Goal: Communication & Community: Participate in discussion

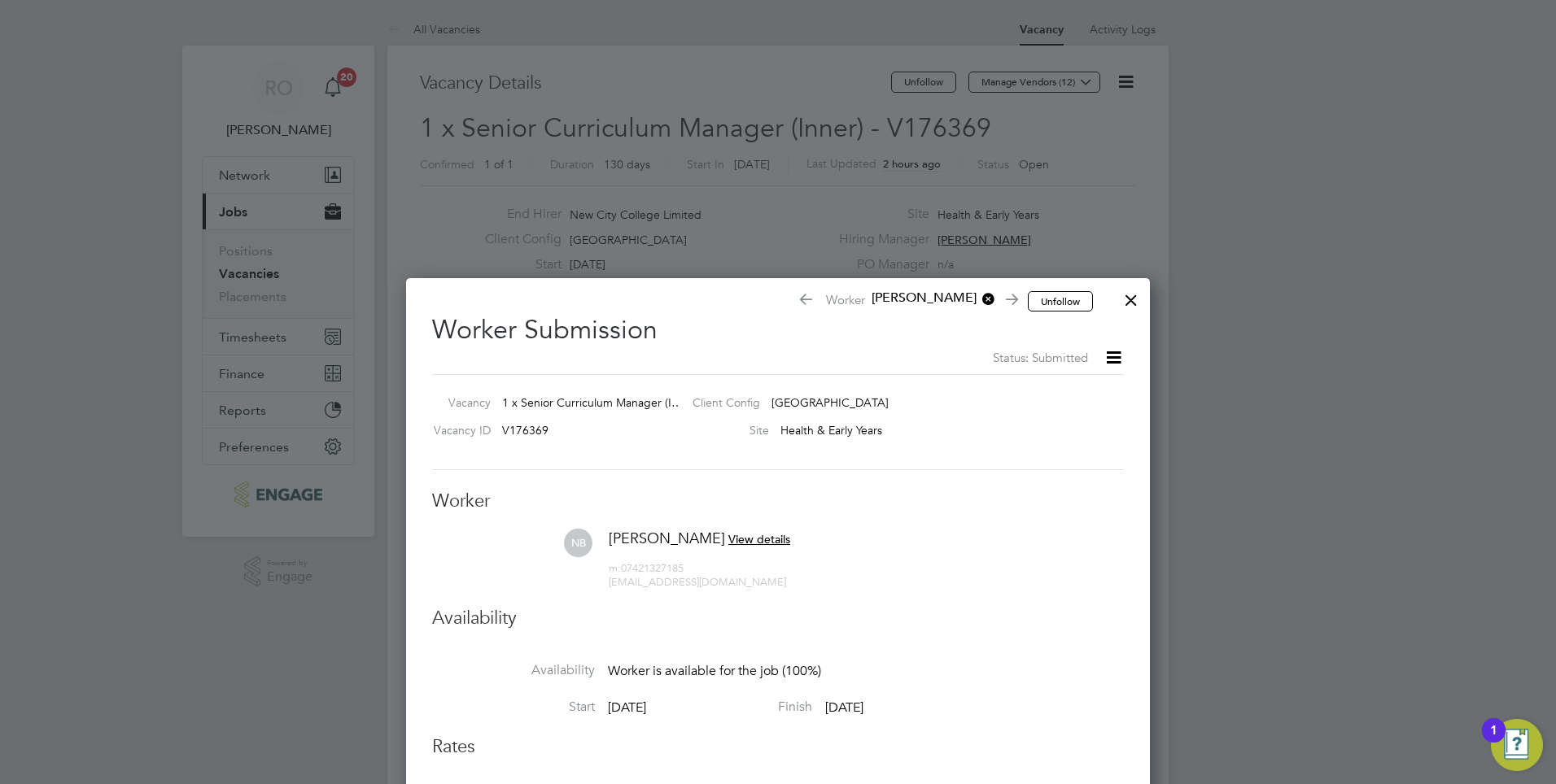
click at [1133, 294] on div at bounding box center [1131, 296] width 29 height 29
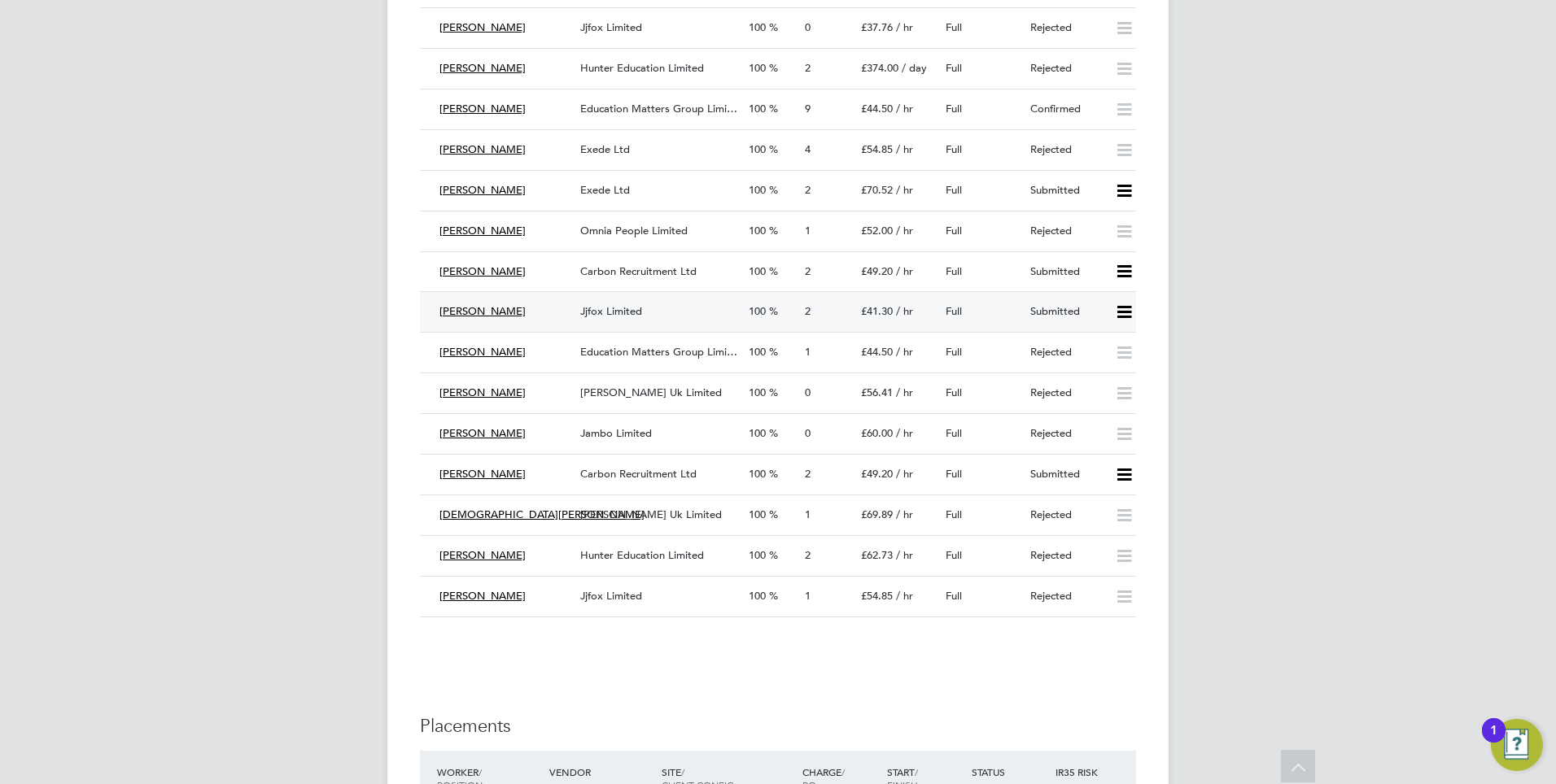
click at [1126, 306] on icon at bounding box center [1124, 312] width 20 height 13
click at [1090, 352] on li "Reject" at bounding box center [1102, 352] width 57 height 23
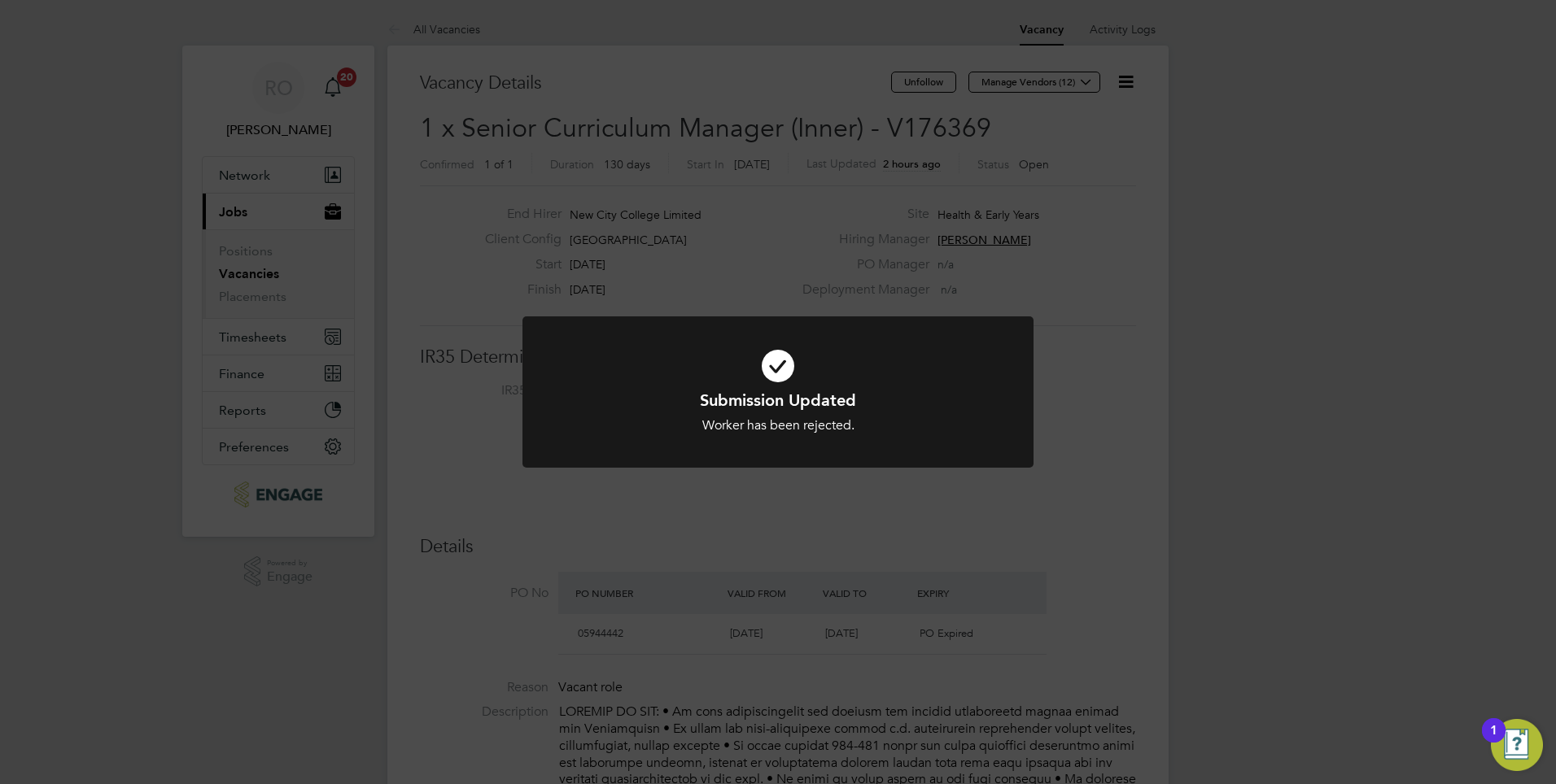
click at [280, 649] on div "Submission Updated Worker has been rejected. Cancel Okay" at bounding box center [778, 392] width 1556 height 784
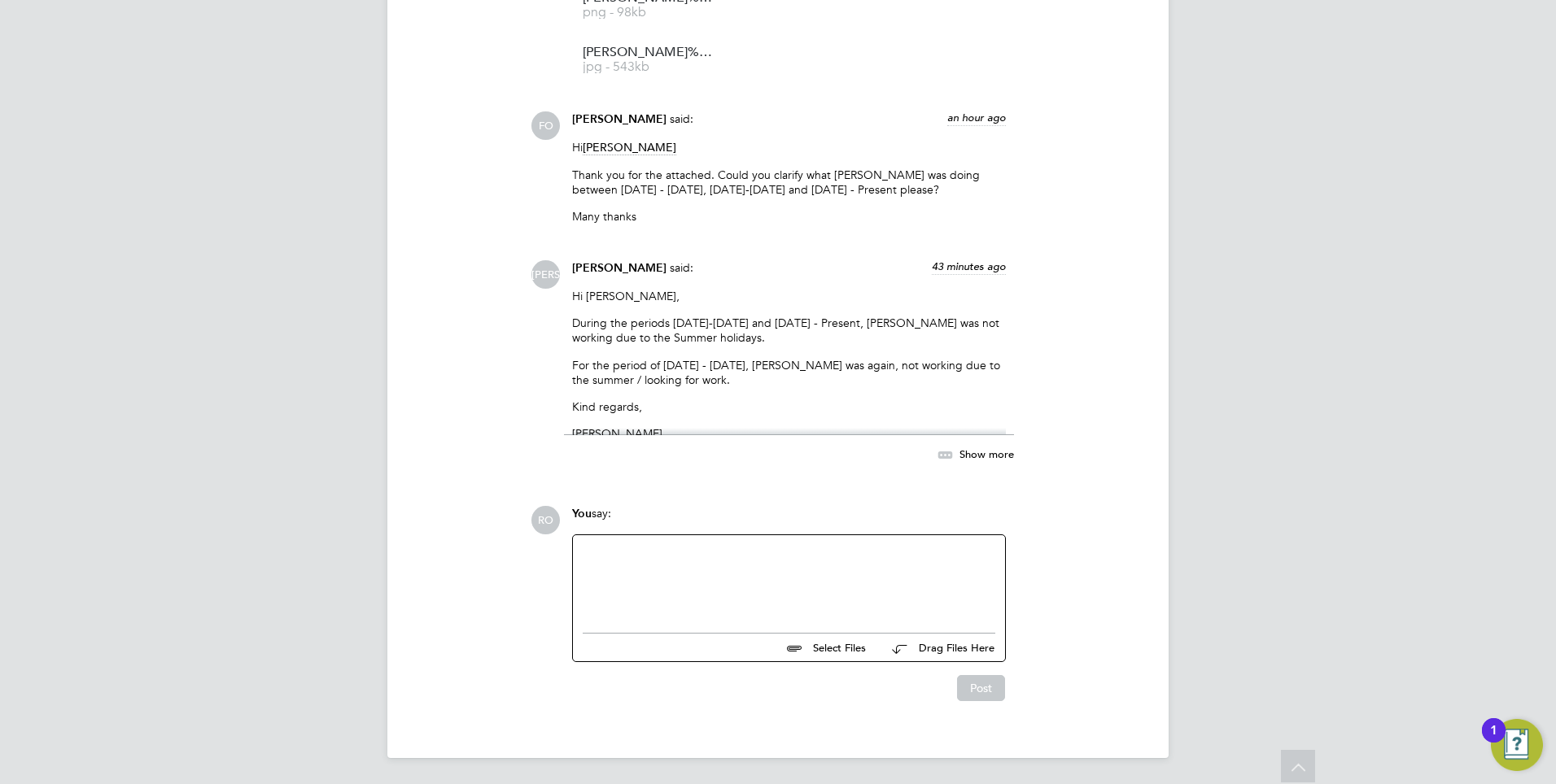
scroll to position [2209, 0]
click at [640, 554] on div at bounding box center [789, 580] width 412 height 70
click at [638, 549] on div "We are cheking nunbers at the campus andthey ar lower than expecetd so we may n…" at bounding box center [788, 579] width 432 height 89
click at [641, 556] on div "We are cheking nunbers at the campus andthey ar lower than expecetd so we may n…" at bounding box center [789, 580] width 412 height 70
click at [683, 548] on div "We are checking nunbers at the campus andthey ar lower than expecetd so we may …" at bounding box center [789, 580] width 412 height 70
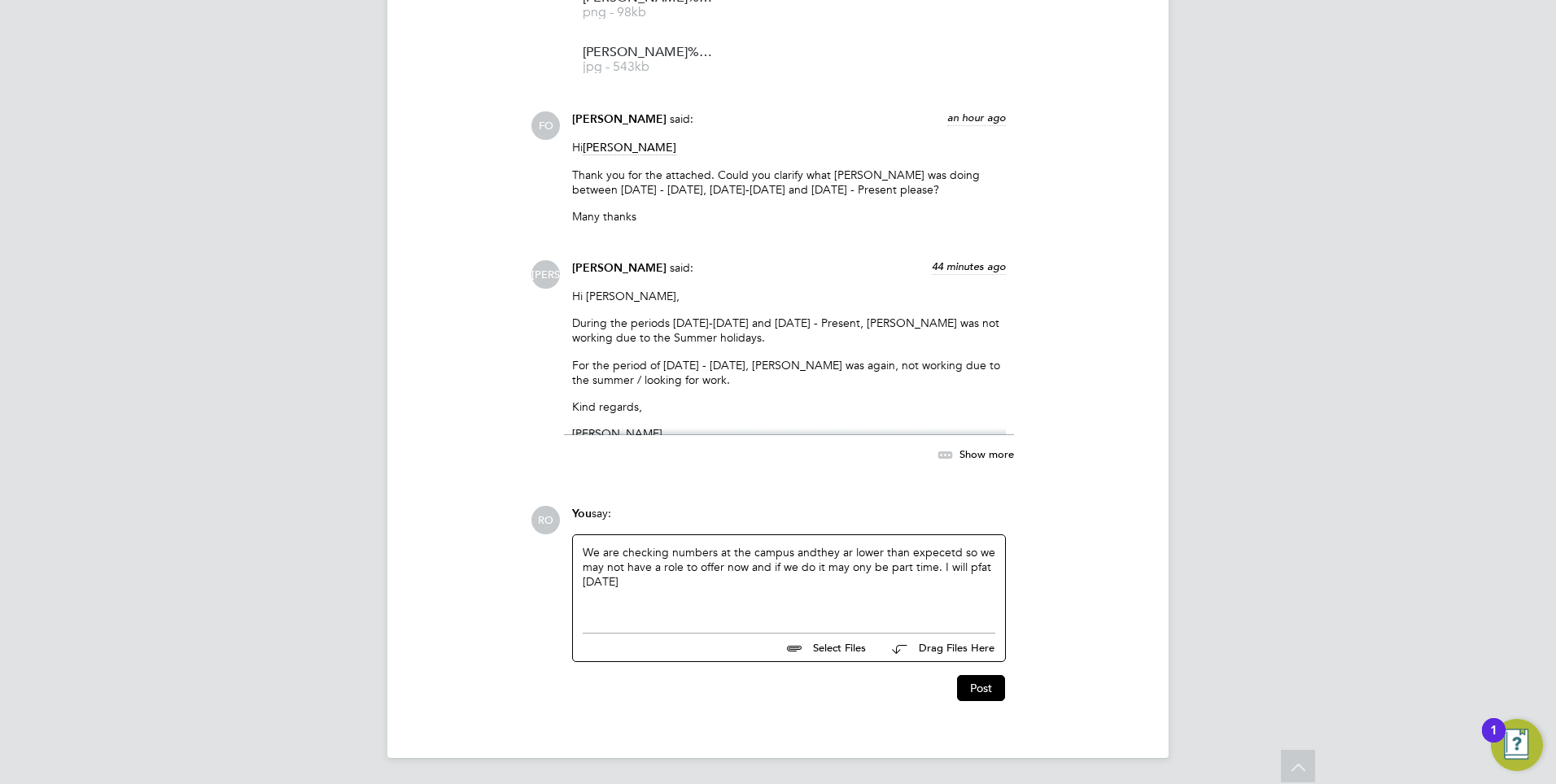
click at [809, 552] on div "We are checking numbers at the campus andthey ar lower than expecetd so we may …" at bounding box center [789, 580] width 412 height 70
click at [846, 552] on div "We are checking numbers at the campus and they ar lower than expecetd so we may…" at bounding box center [789, 580] width 412 height 70
click at [848, 551] on div "We are checking numbers at the campus and they ar lower than expecetd so we may…" at bounding box center [789, 580] width 412 height 70
click at [850, 550] on div "We are checking numbers at the campus and they ar lower than expecetd so we may…" at bounding box center [789, 580] width 412 height 70
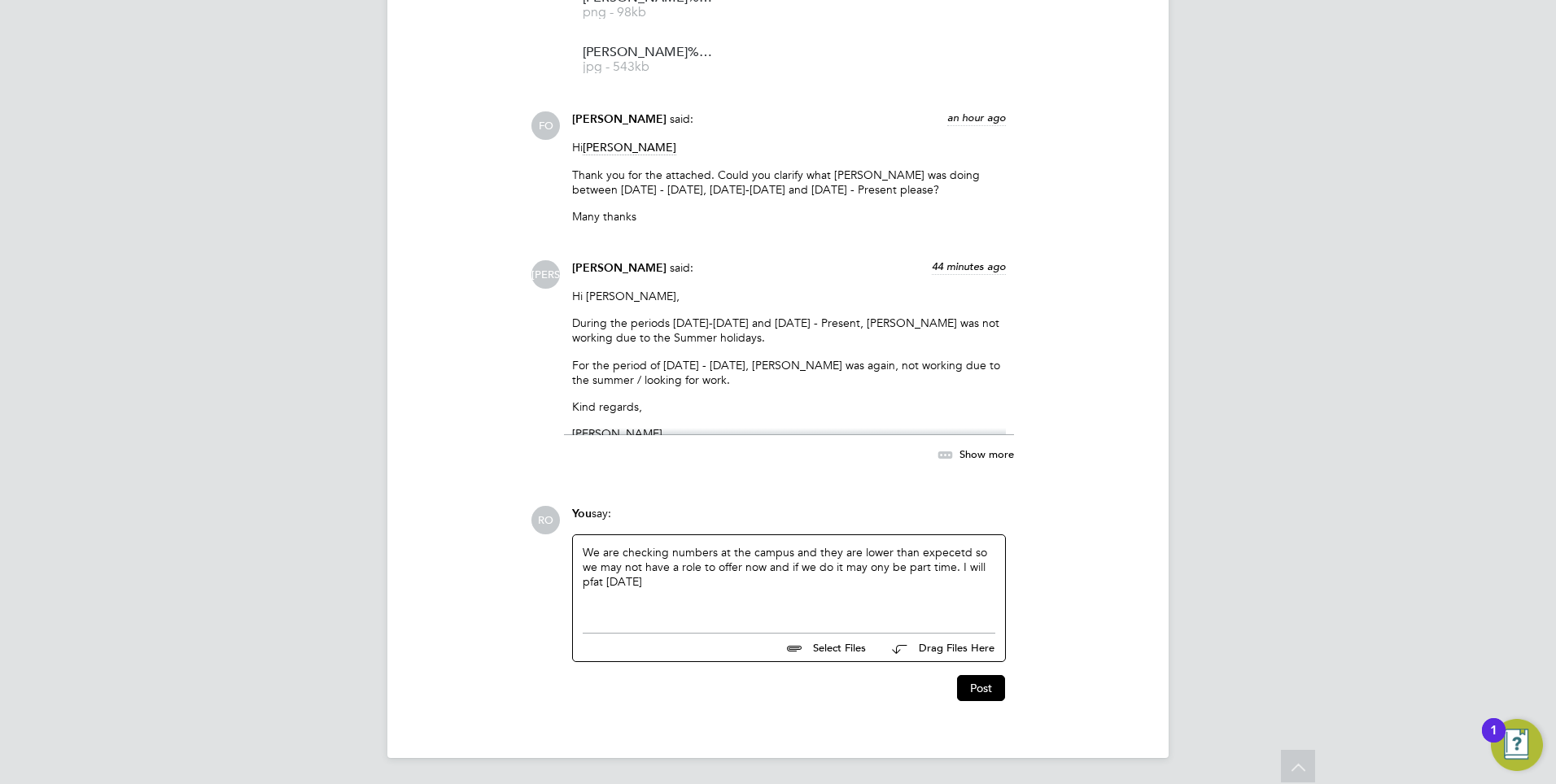
click at [928, 552] on div "We are checking numbers at the campus and they are lower than expecetd so we ma…" at bounding box center [789, 580] width 412 height 70
click at [587, 583] on div "We are checking numbers at the campus and they are lower than expected so we ma…" at bounding box center [789, 580] width 412 height 70
click at [876, 571] on div "We are checking numbers at the campus and they are lower than expected so we ma…" at bounding box center [789, 580] width 412 height 70
click at [885, 568] on div "We are checking numbers at the campus and they are lower than expected so we ma…" at bounding box center [789, 580] width 412 height 70
click at [881, 567] on div "We are checking numbers at the campus and they are lower than expected so we ma…" at bounding box center [789, 580] width 412 height 70
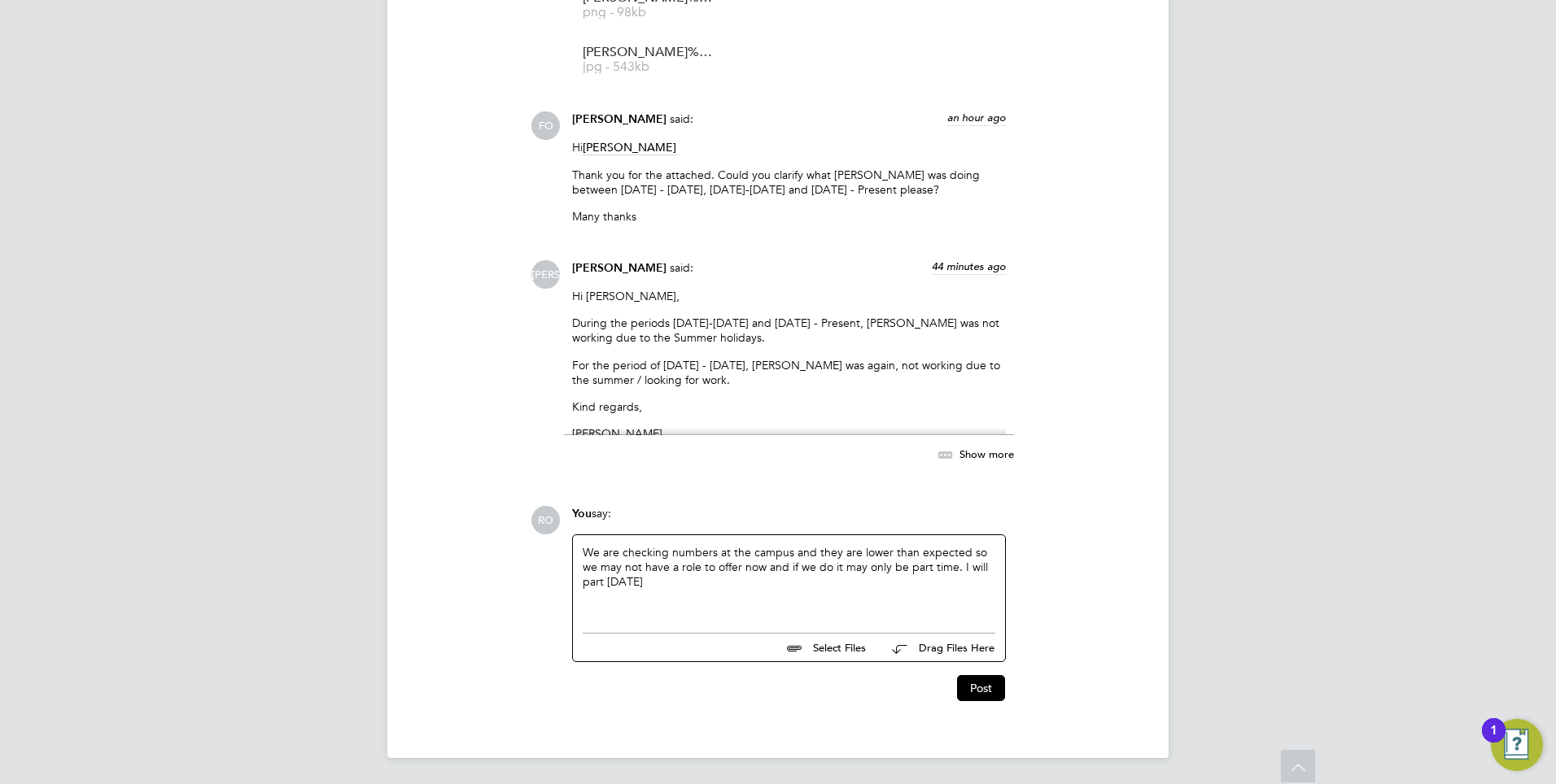
click at [584, 580] on div "We are checking numbers at the campus and they are lower than expected so we ma…" at bounding box center [789, 580] width 412 height 70
click at [598, 579] on div "We are checking numbers at the campus and they are lower than expected so we ma…" at bounding box center [789, 580] width 412 height 70
drag, startPoint x: 600, startPoint y: 582, endPoint x: 564, endPoint y: 588, distance: 36.5
click at [564, 588] on div "You say: We are checking numbers at the campus and they are lower than expected…" at bounding box center [788, 584] width 450 height 156
click at [689, 588] on div "We are checking numbers at the campus and they are lower than expected so we ma…" at bounding box center [789, 580] width 412 height 70
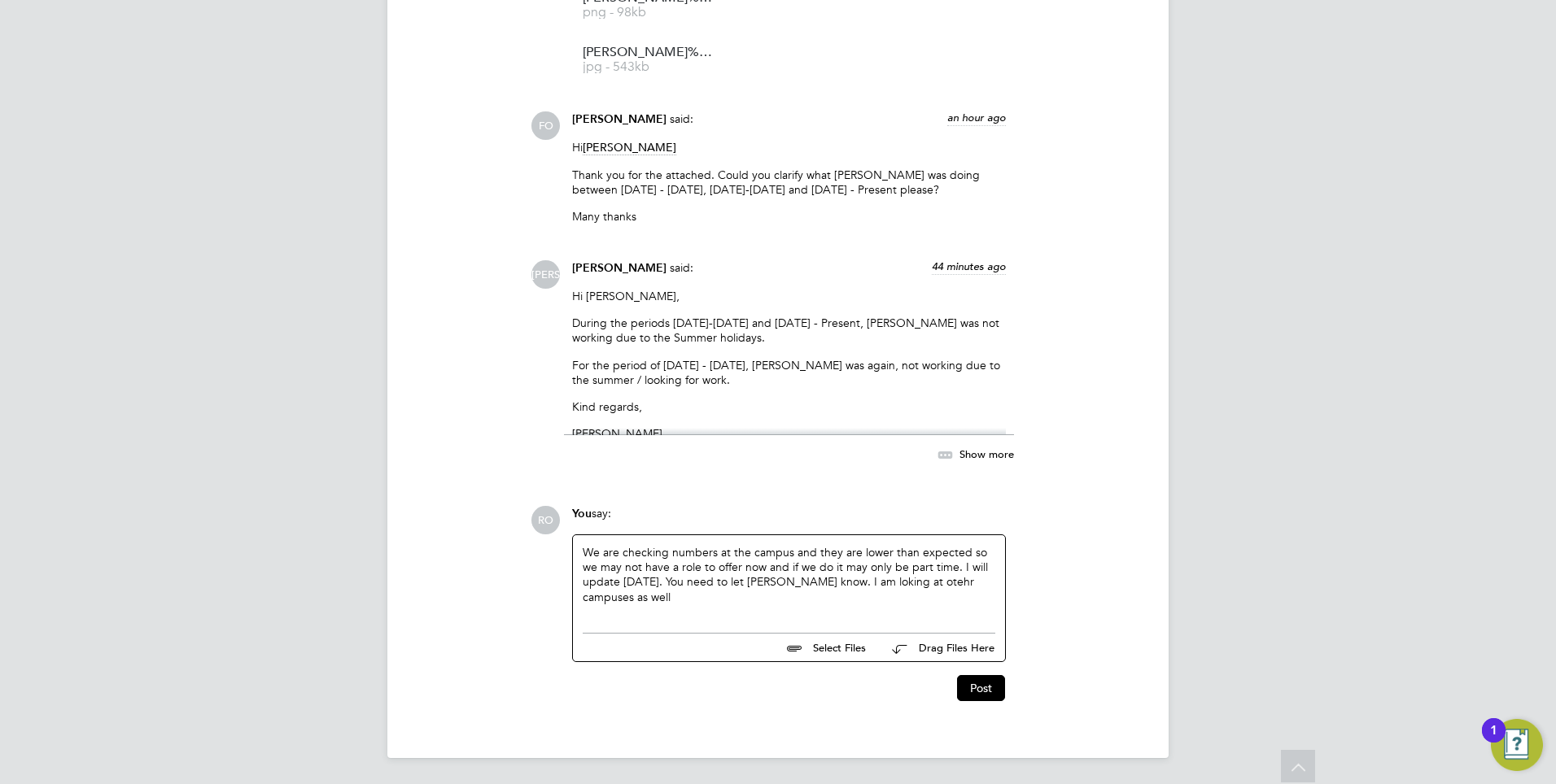
click at [885, 579] on div "We are checking numbers at the campus and they are lower than expected so we ma…" at bounding box center [789, 580] width 412 height 70
drag, startPoint x: 985, startPoint y: 687, endPoint x: 796, endPoint y: 655, distance: 191.7
click at [983, 687] on button "Post" at bounding box center [981, 687] width 48 height 26
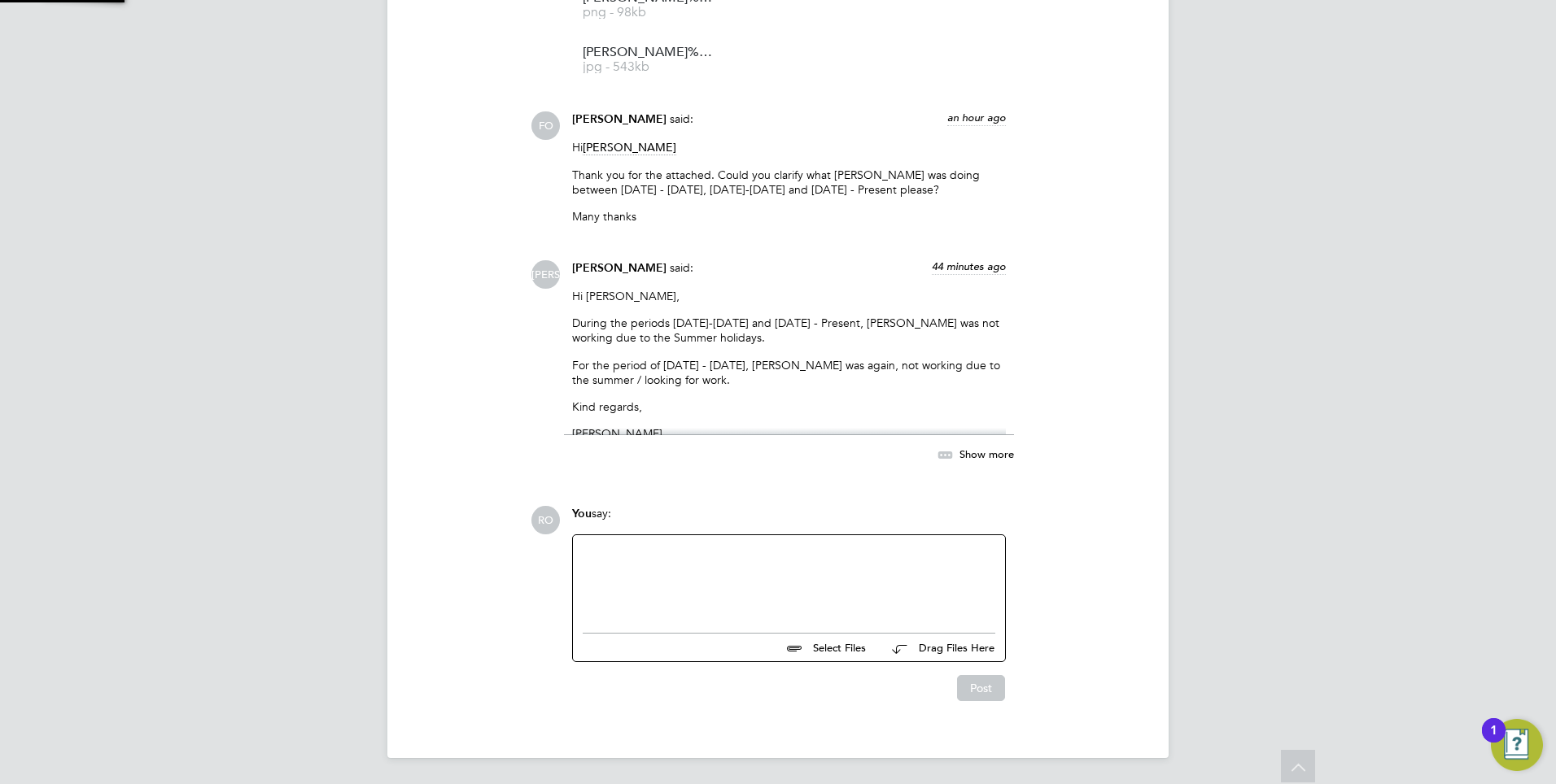
scroll to position [2319, 0]
